Goal: Task Accomplishment & Management: Complete application form

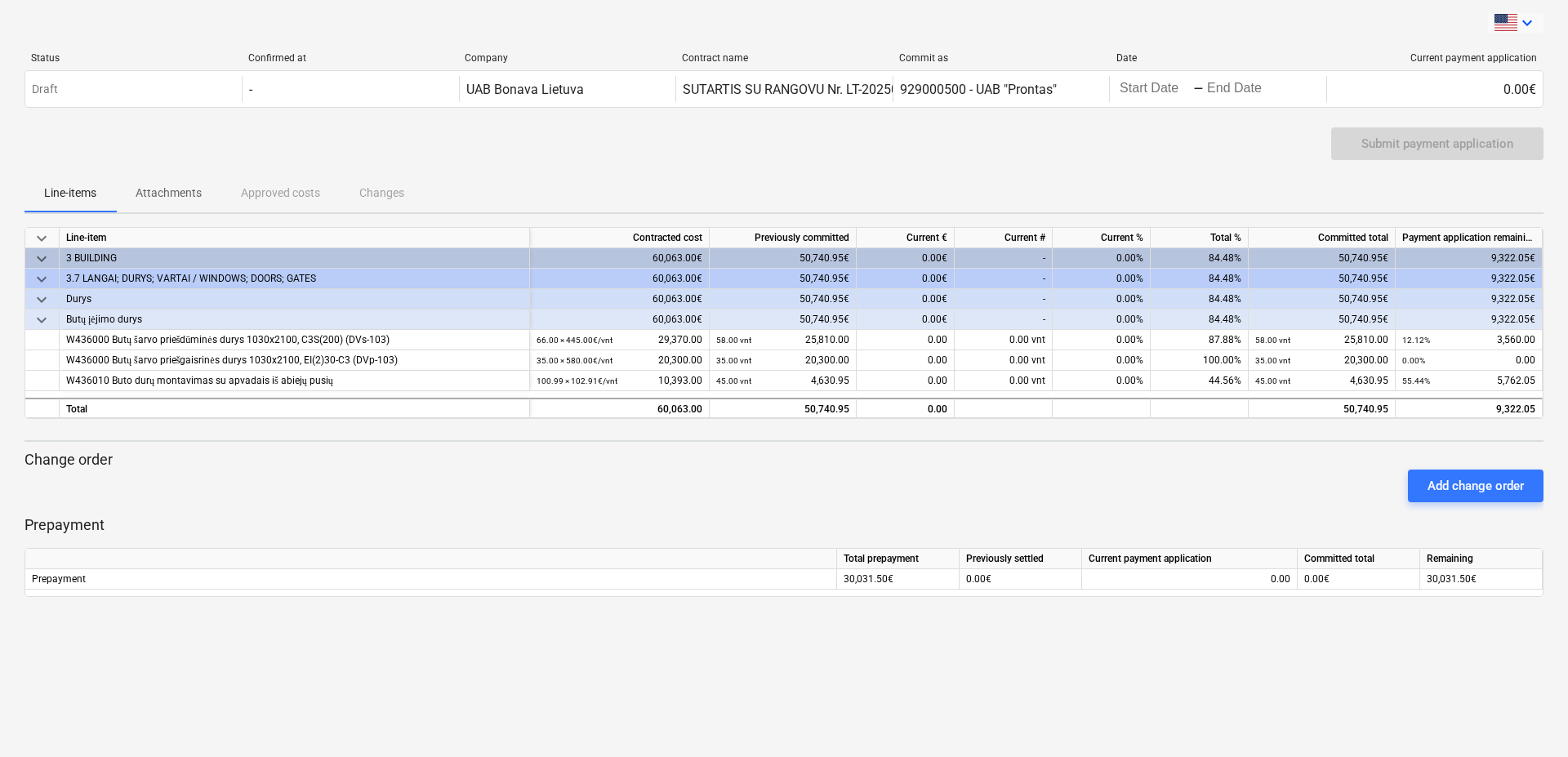
click at [1523, 22] on icon "keyboard_arrow_down" at bounding box center [1527, 23] width 20 height 20
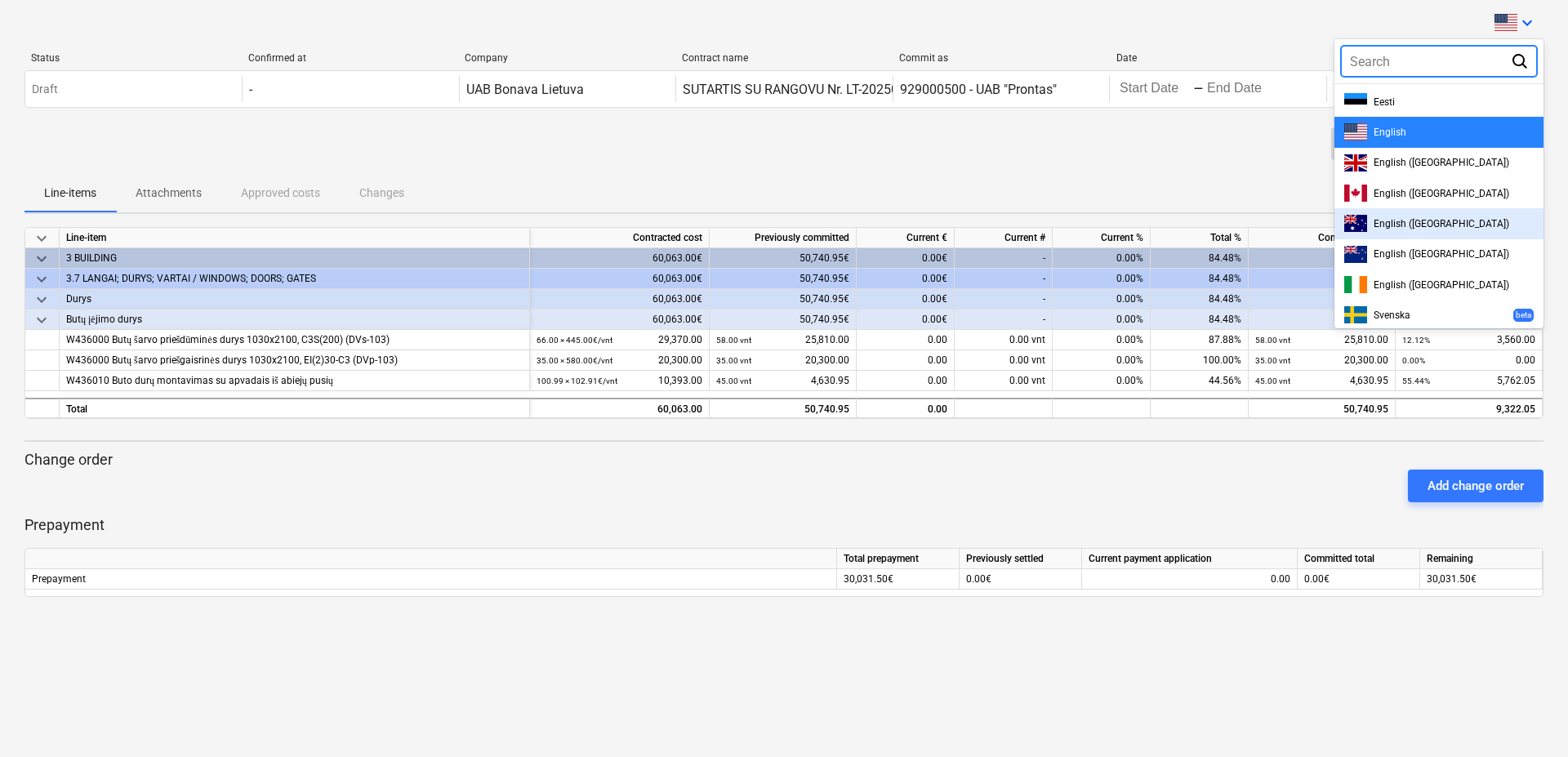
click at [1200, 173] on div at bounding box center [784, 378] width 1568 height 757
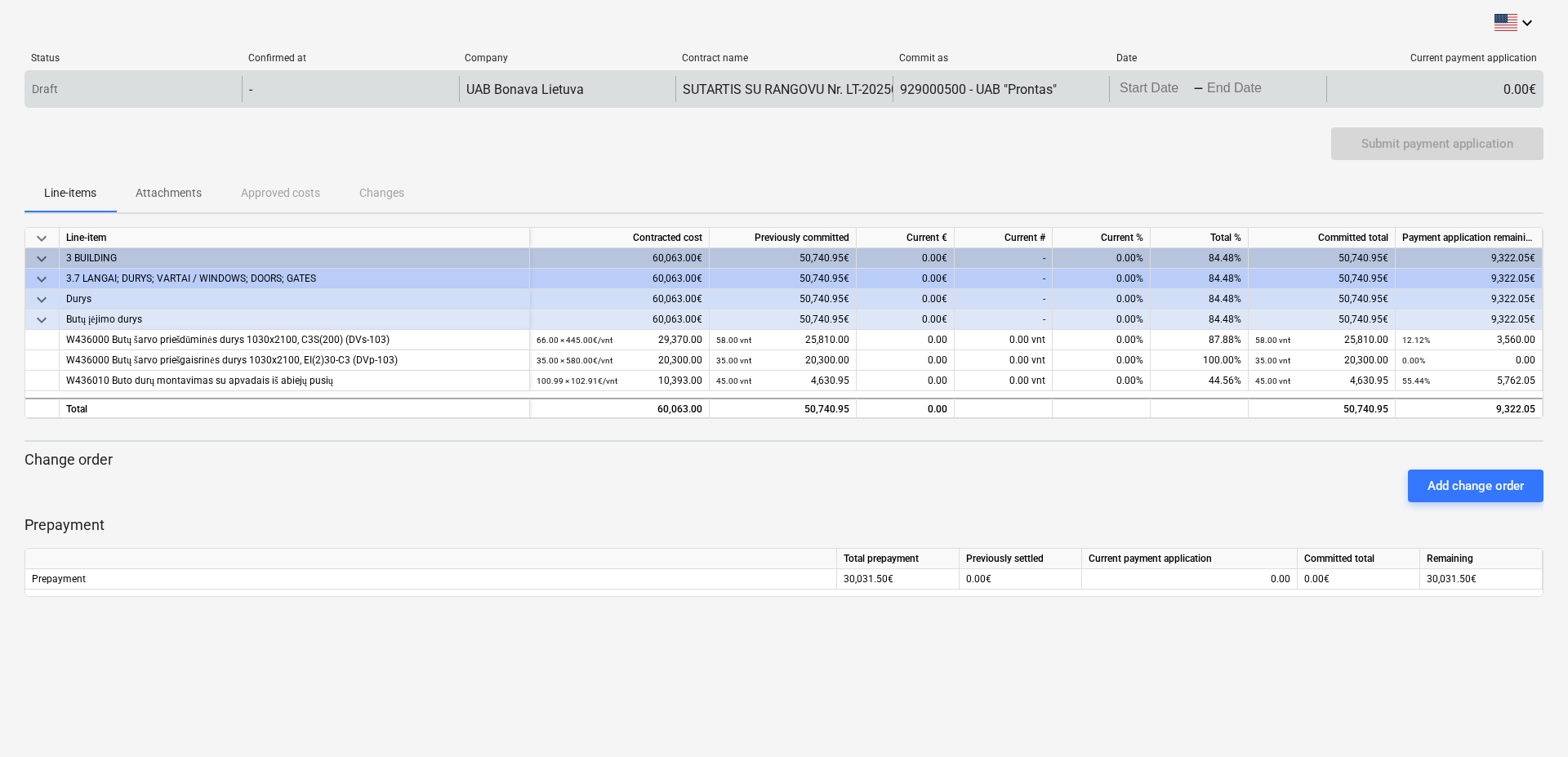
click at [1157, 93] on input "Start Date" at bounding box center [1154, 89] width 76 height 23
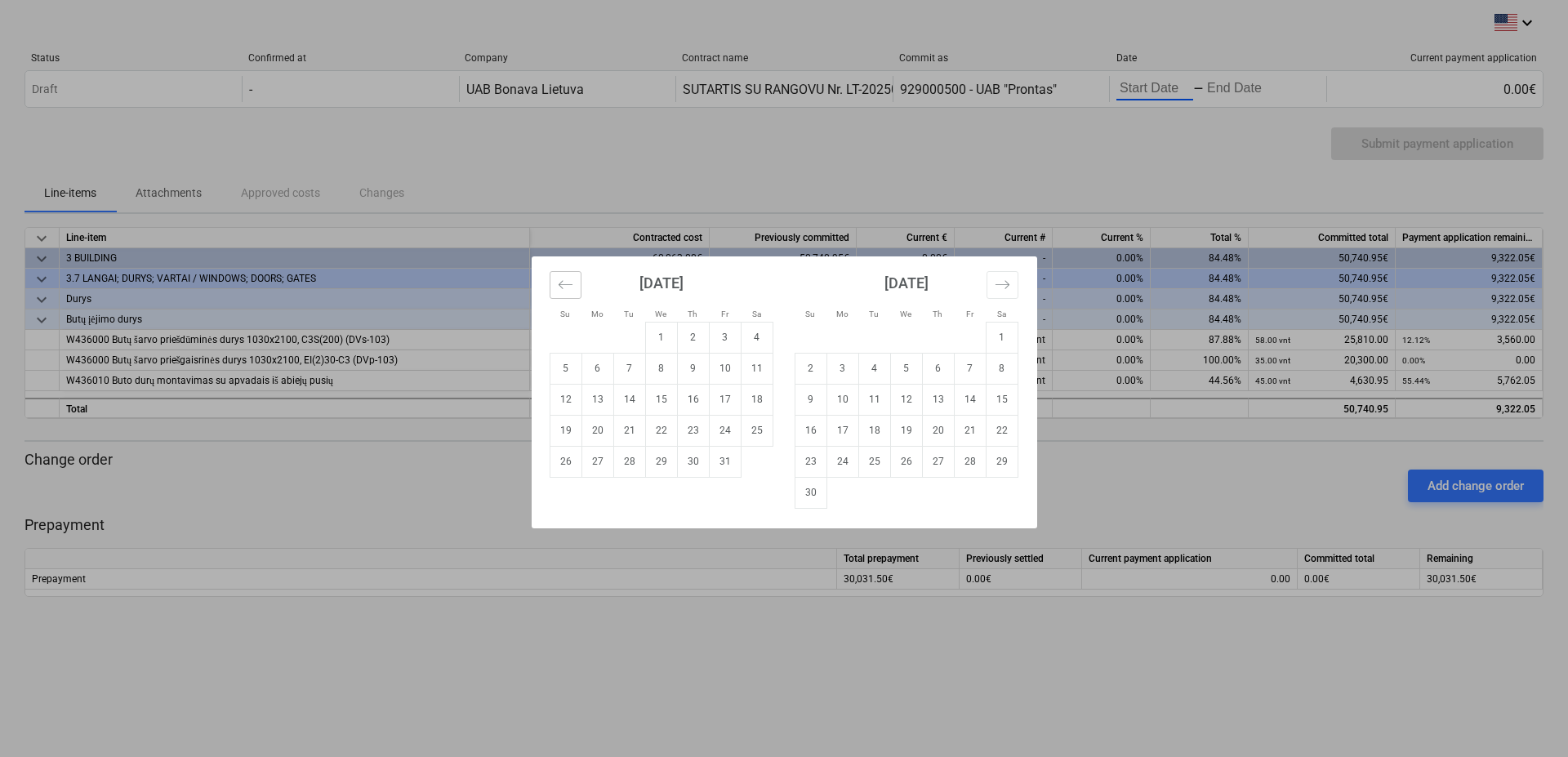
click at [564, 284] on icon "Move backward to switch to the previous month." at bounding box center [566, 285] width 15 height 15
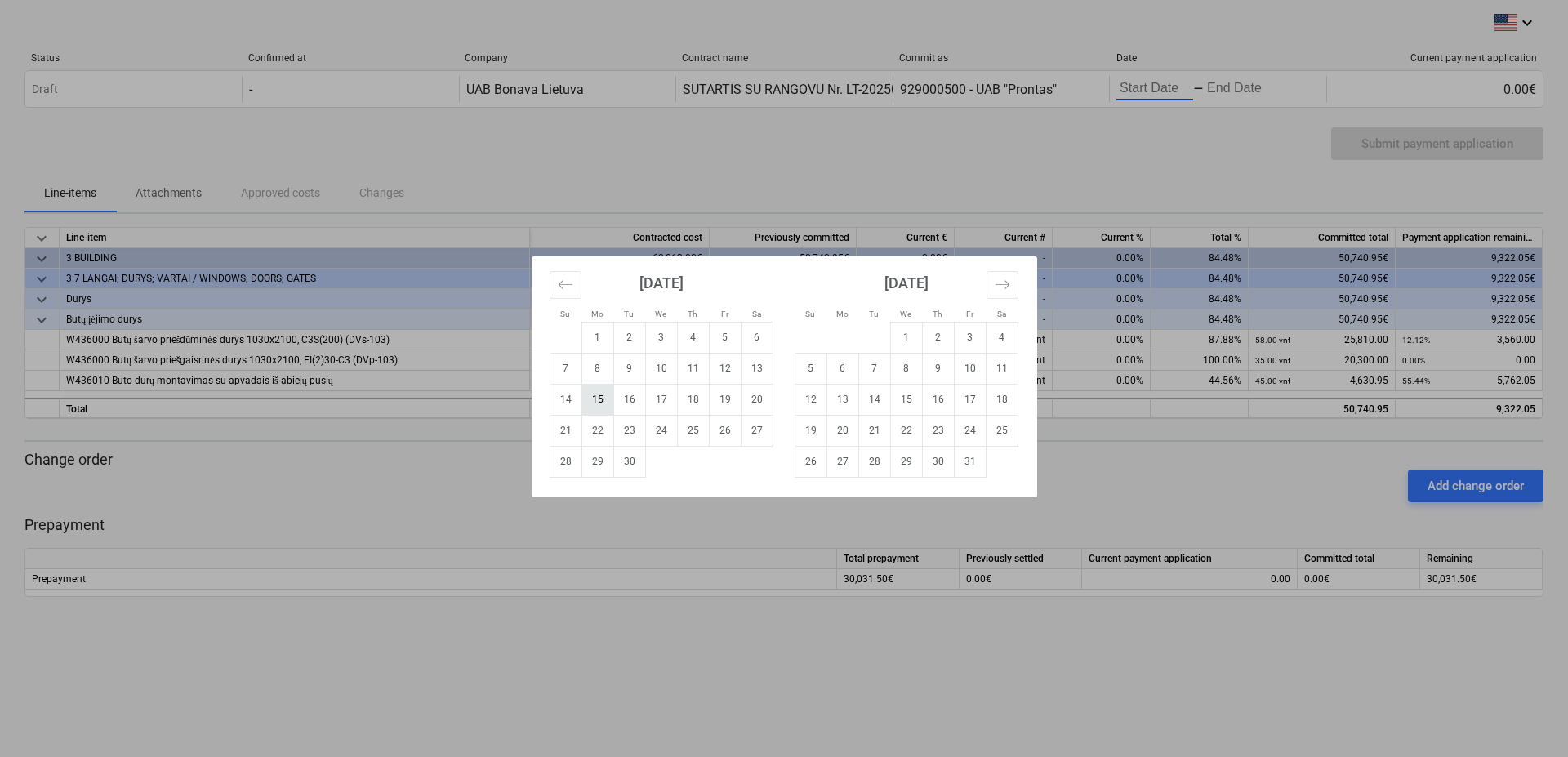
click at [598, 399] on td "15" at bounding box center [596, 400] width 32 height 31
type input "09/15/2025"
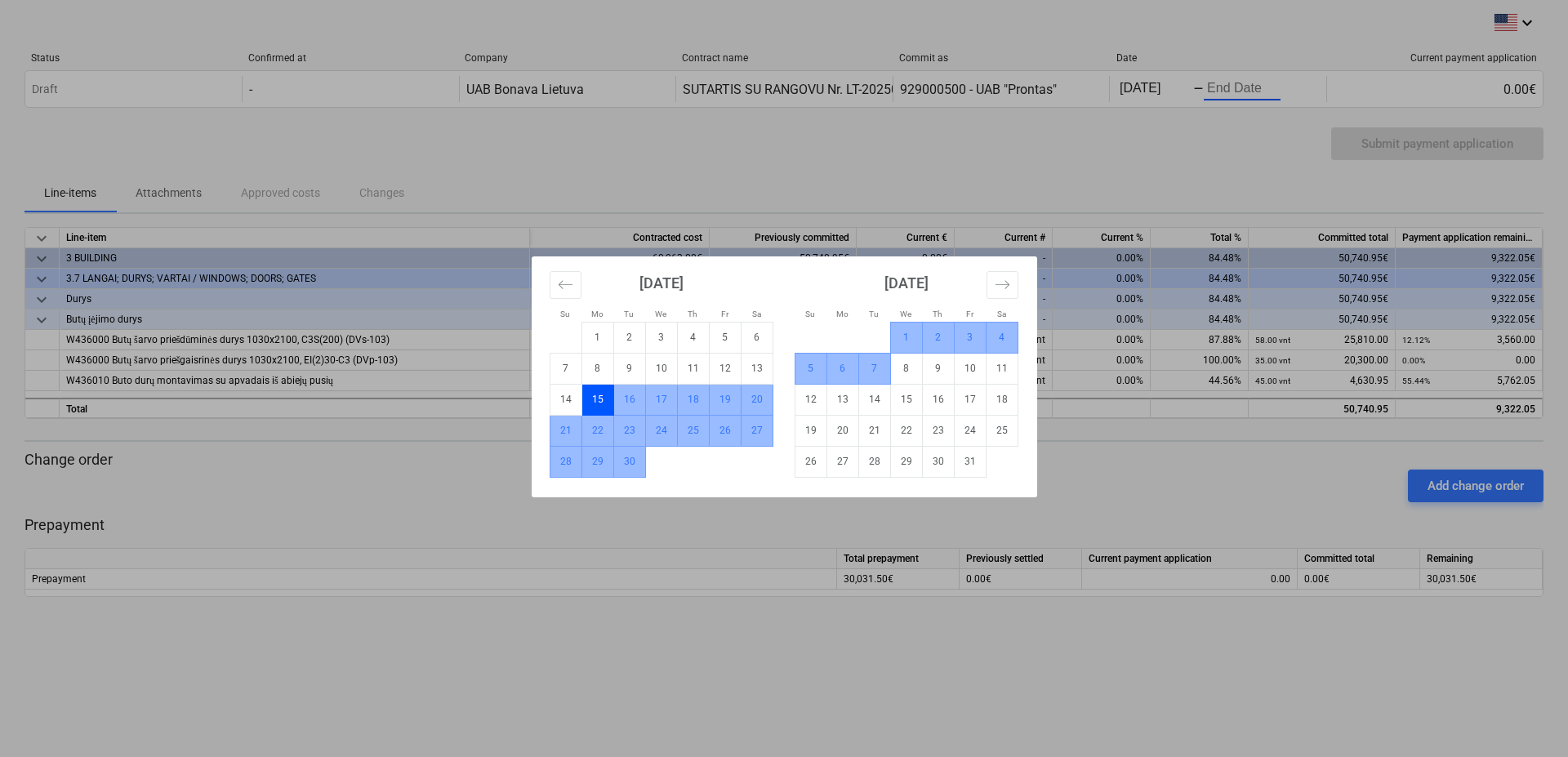
click at [876, 363] on td "7" at bounding box center [873, 368] width 32 height 31
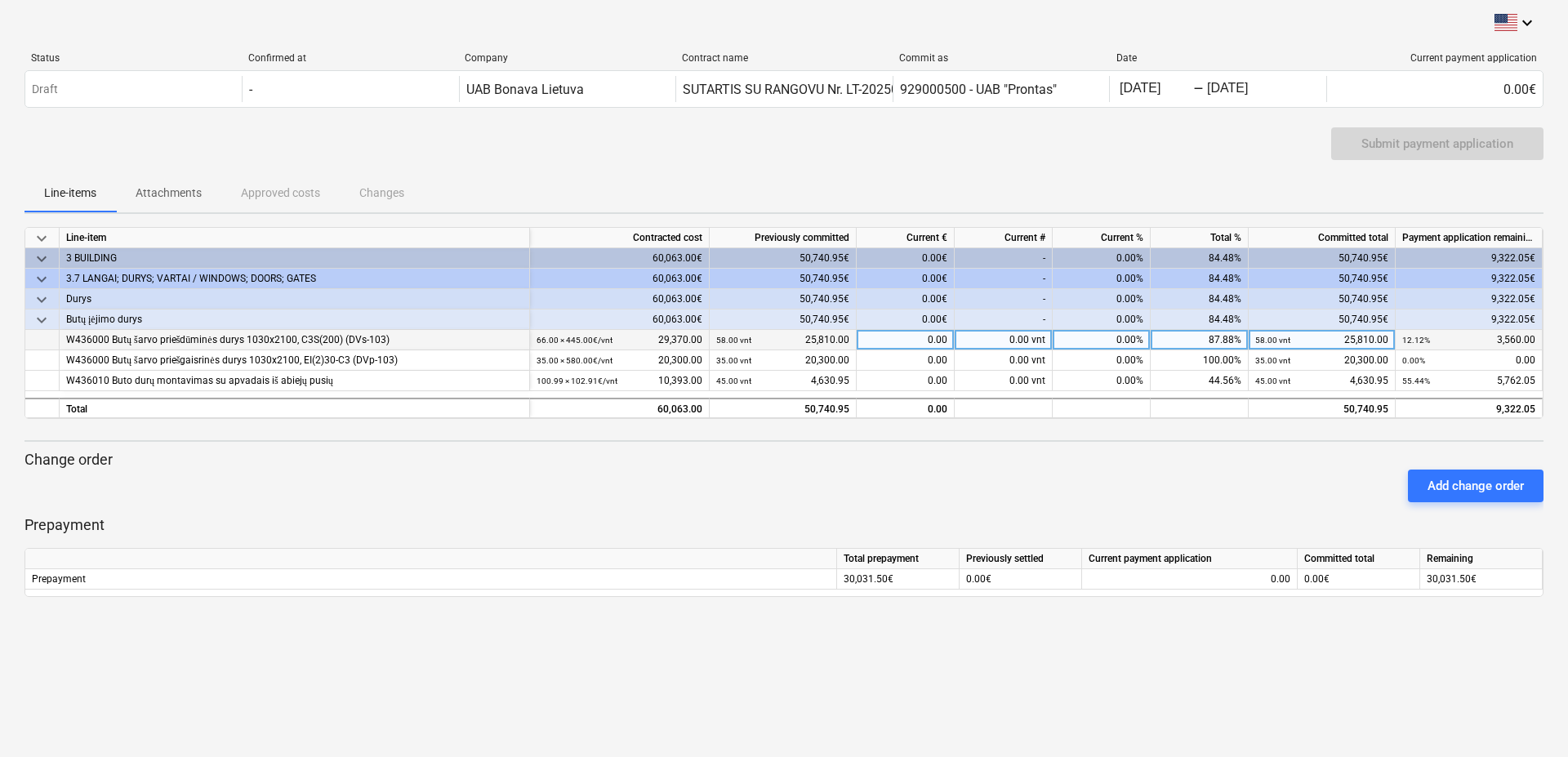
click at [997, 339] on div "0.00 vnt" at bounding box center [1003, 339] width 98 height 20
type input "8"
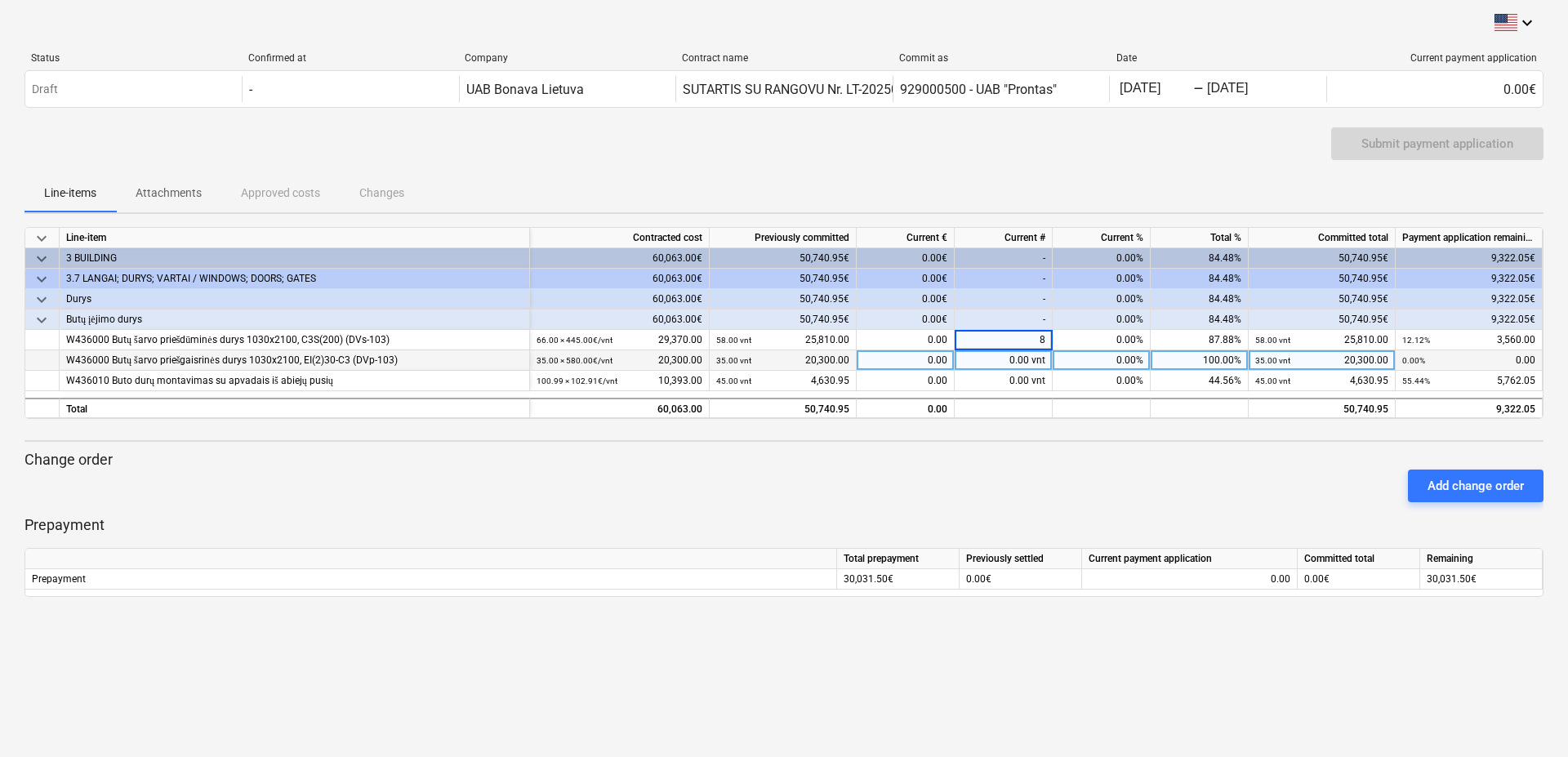
click at [1018, 359] on div "0.00 vnt" at bounding box center [1003, 360] width 98 height 20
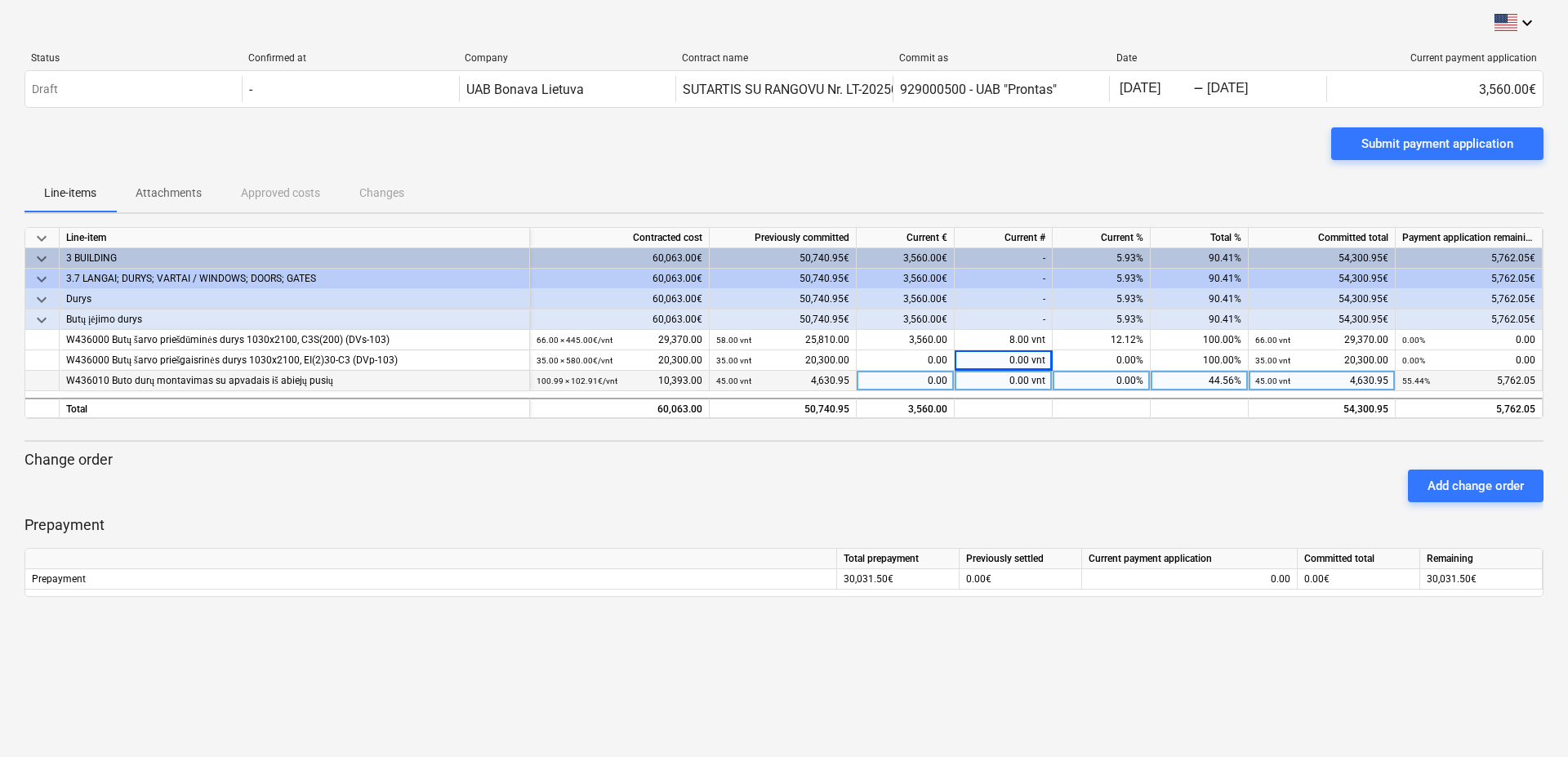
click at [1000, 378] on div "0.00 vnt" at bounding box center [1003, 380] width 98 height 20
type input "19"
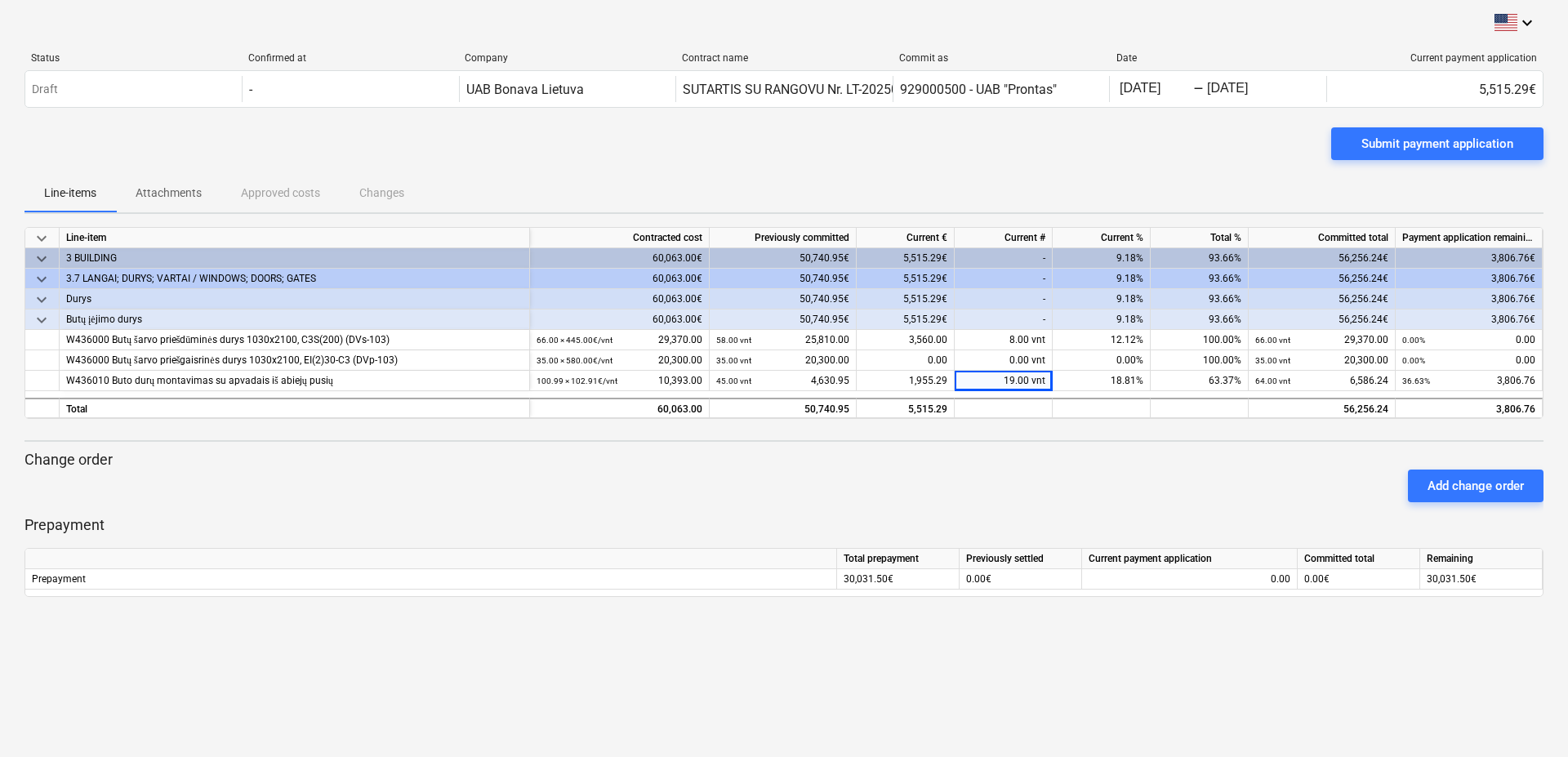
click at [985, 486] on div "Add change order" at bounding box center [784, 487] width 1532 height 46
click at [1200, 167] on div "Submit payment application" at bounding box center [784, 150] width 1518 height 46
click at [1430, 151] on div "Submit payment application" at bounding box center [1437, 143] width 152 height 21
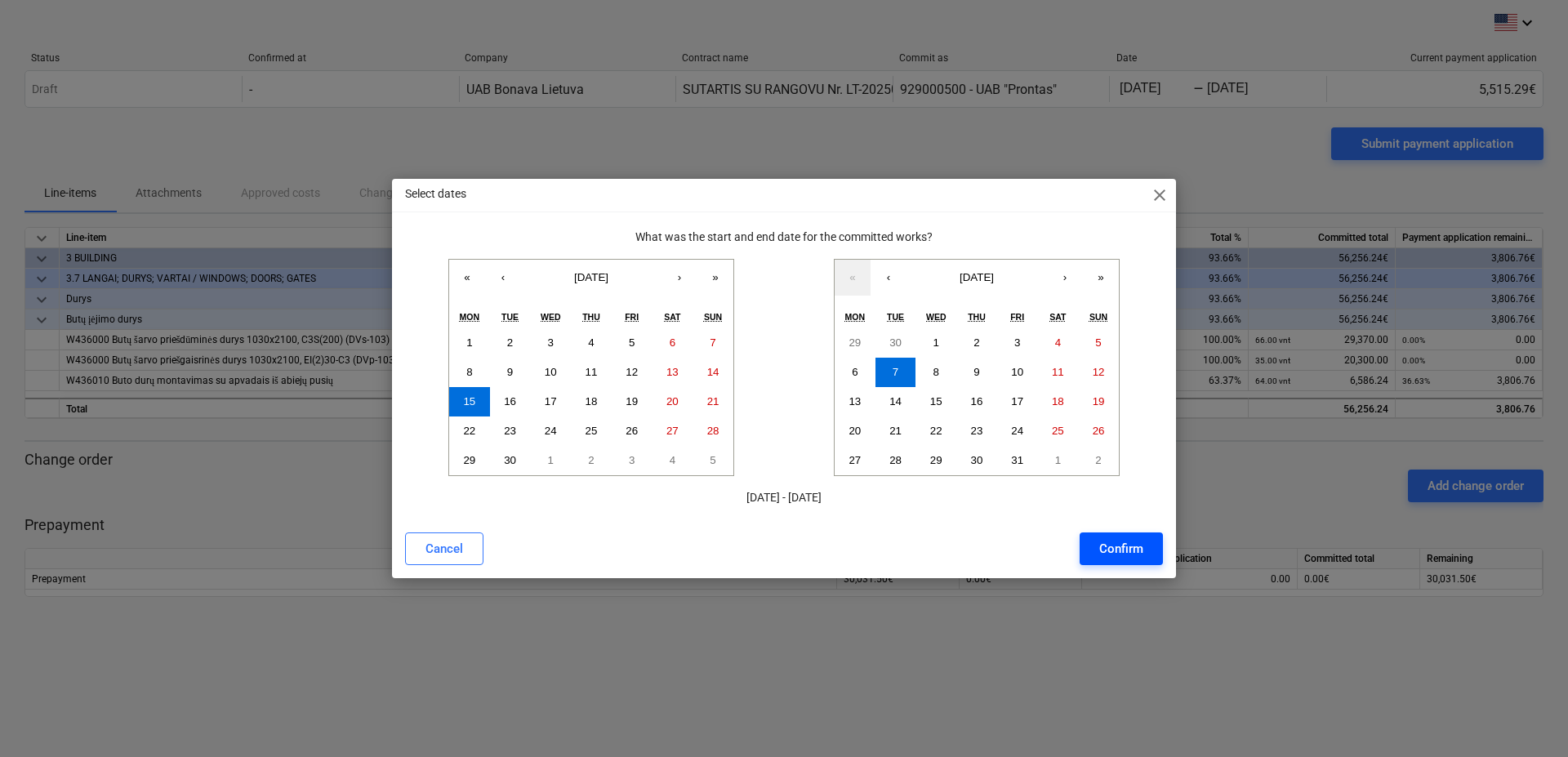
click at [1123, 555] on div "Confirm" at bounding box center [1121, 549] width 44 height 21
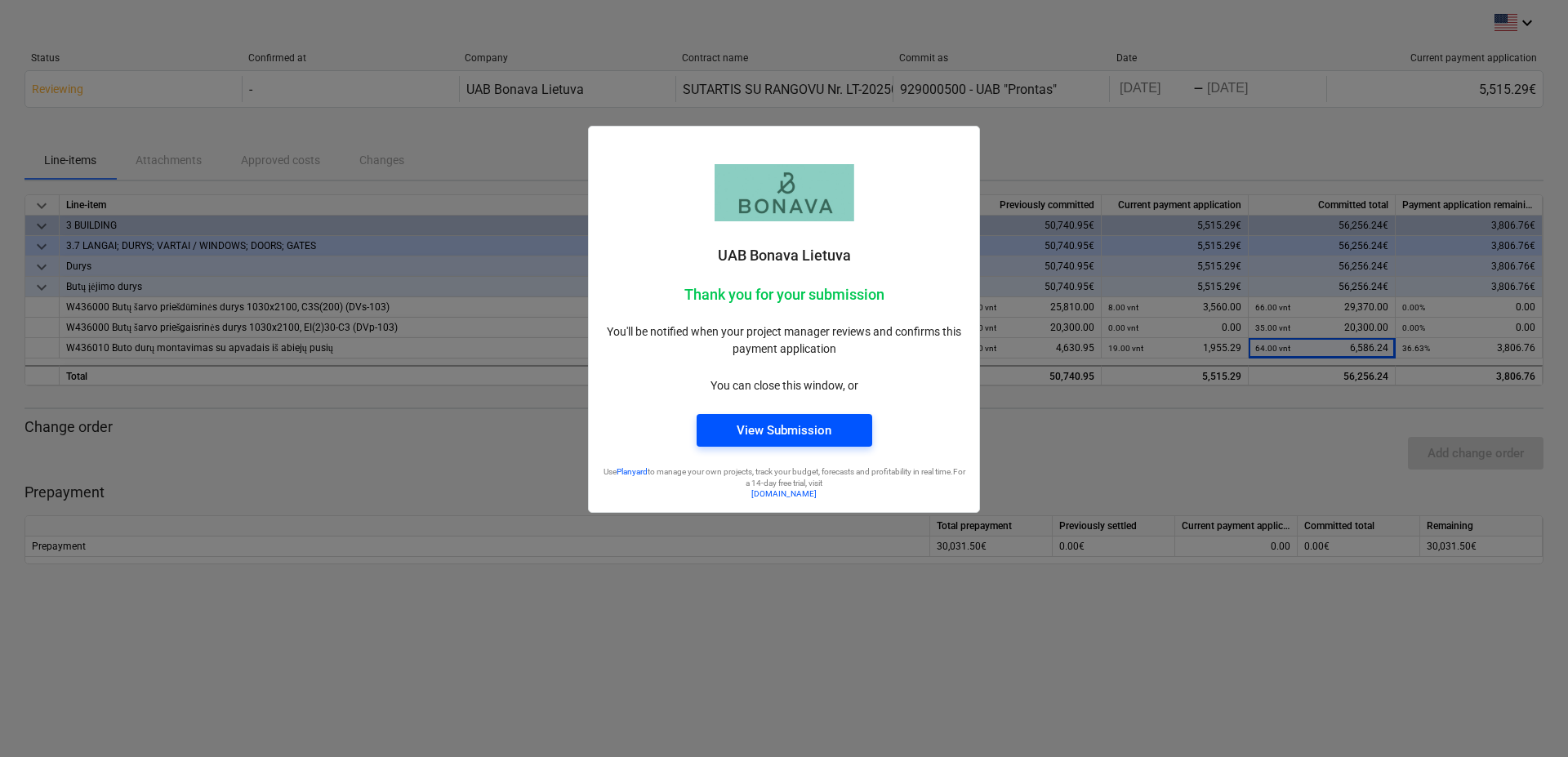
click at [808, 429] on div "View Submission" at bounding box center [784, 430] width 95 height 21
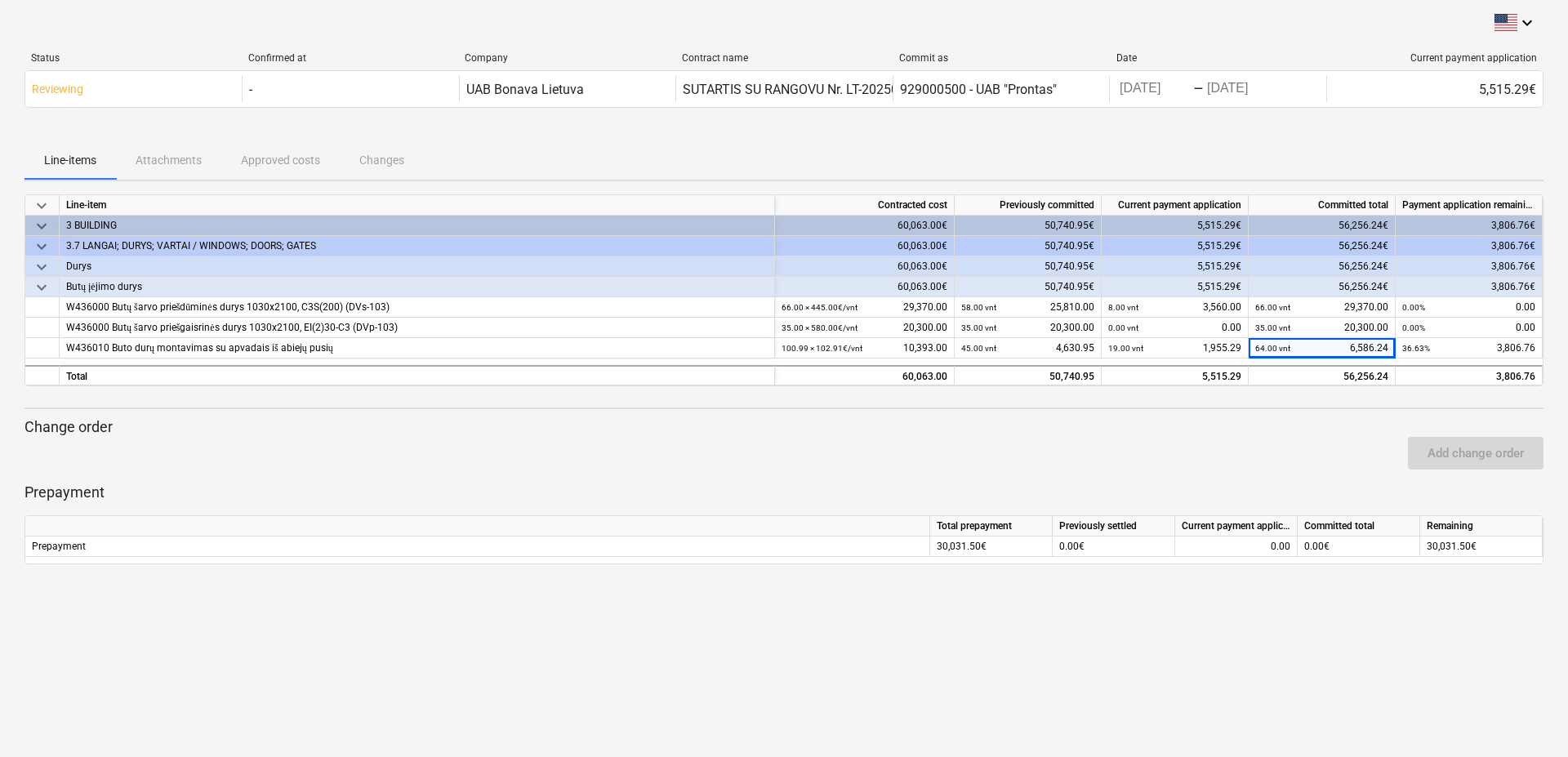
click at [939, 132] on div at bounding box center [784, 134] width 1518 height 13
click at [1352, 671] on div "keyboard_arrow_down Status Confirmed at Company Contract name Commit as Date Cu…" at bounding box center [784, 378] width 1568 height 757
click at [1372, 660] on div "keyboard_arrow_down Status Confirmed at Company Contract name Commit as Date Cu…" at bounding box center [784, 378] width 1568 height 757
click at [1328, 659] on div "keyboard_arrow_down Status Confirmed at Company Contract name Commit as Date Cu…" at bounding box center [784, 378] width 1568 height 757
click at [601, 660] on div "keyboard_arrow_down Status Confirmed at Company Contract name Commit as Date Cu…" at bounding box center [784, 378] width 1568 height 757
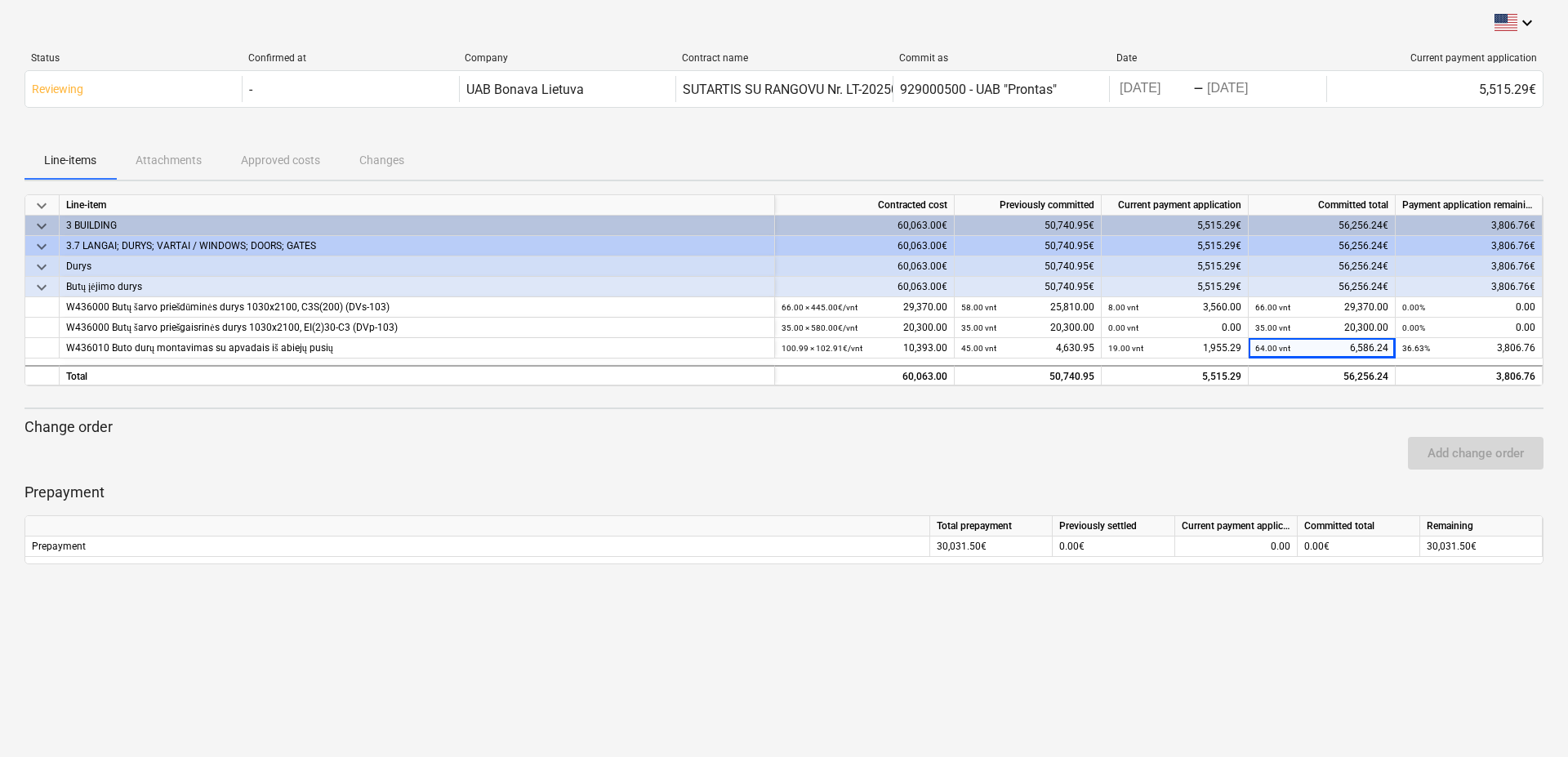
click at [275, 653] on div "keyboard_arrow_down Status Confirmed at Company Contract name Commit as Date Cu…" at bounding box center [784, 378] width 1568 height 757
click at [232, 666] on div "keyboard_arrow_down Status Confirmed at Company Contract name Commit as Date Cu…" at bounding box center [784, 378] width 1568 height 757
